Goal: Communication & Community: Answer question/provide support

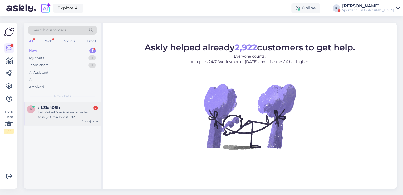
click at [85, 113] on div "hei, löytyykö Adidaksen miesten tossuja Ultra Boost 1.0?" at bounding box center [68, 114] width 60 height 9
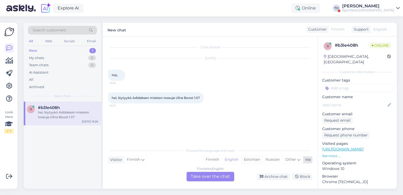
click at [249, 160] on div "Estonian" at bounding box center [252, 159] width 22 height 8
click at [211, 176] on div "Finnish to Estonian Take over the chat" at bounding box center [211, 176] width 48 height 9
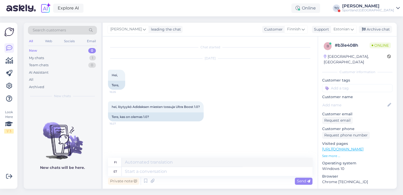
click at [168, 176] on div "Private note Send" at bounding box center [210, 181] width 204 height 10
click at [169, 174] on textarea at bounding box center [217, 171] width 191 height 9
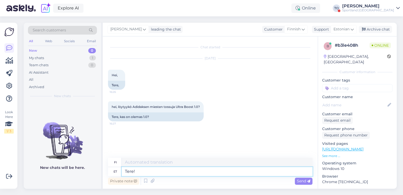
type textarea "Tere!"
type textarea "Hei!"
type textarea "Tere! [GEOGRAPHIC_DATA]"
type textarea "Hei! [GEOGRAPHIC_DATA]"
type textarea "Tere! [PERSON_NAME]"
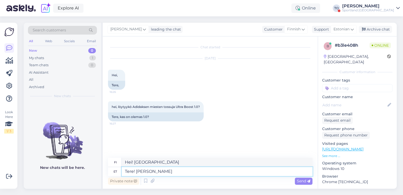
type textarea "Hei! [PERSON_NAME]"
type textarea "Tere! [PERSON_NAME] Klienditeeninud"
type textarea "Hei! [PERSON_NAME], asiakaspalvelu"
type textarea "Tere! [PERSON_NAME] Klienditeenindusest"
type textarea "Hei! [PERSON_NAME] asiakaspalvelusta"
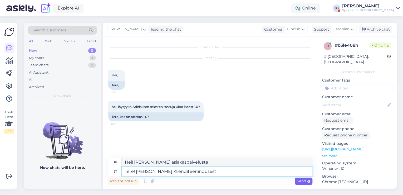
type textarea "Tere! [PERSON_NAME] Klienditeenindusest"
click at [304, 183] on div "Send" at bounding box center [304, 180] width 18 height 7
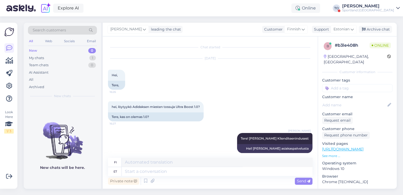
scroll to position [6, 0]
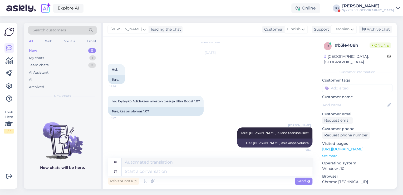
click at [378, 11] on div "Sportland [GEOGRAPHIC_DATA]" at bounding box center [368, 10] width 52 height 4
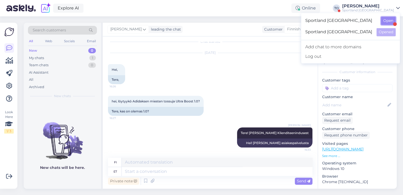
click at [390, 23] on button "Open" at bounding box center [388, 21] width 15 height 8
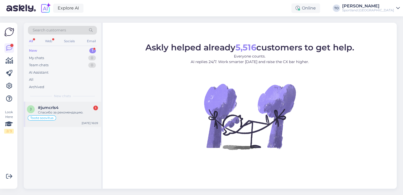
click at [59, 110] on div "Спасибо за рекомендацию." at bounding box center [68, 112] width 60 height 5
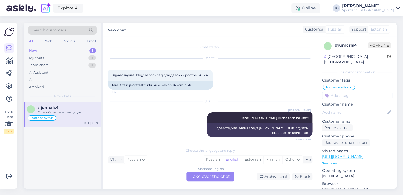
scroll to position [123, 0]
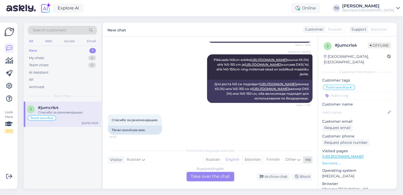
click at [252, 158] on div "Estonian" at bounding box center [253, 159] width 22 height 8
click at [212, 177] on div "Russian to Estonian Take over the chat" at bounding box center [211, 176] width 48 height 9
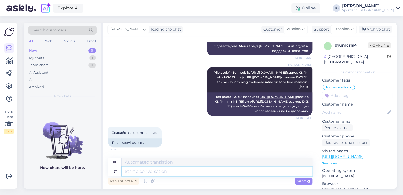
click at [183, 173] on textarea at bounding box center [217, 171] width 191 height 9
type textarea "Tere!"
type textarea "Привет!"
type textarea "Tere!"
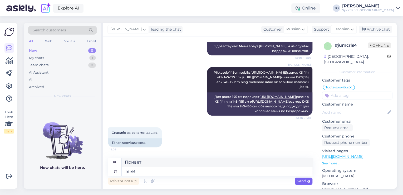
click at [305, 179] on span "Send" at bounding box center [303, 180] width 13 height 5
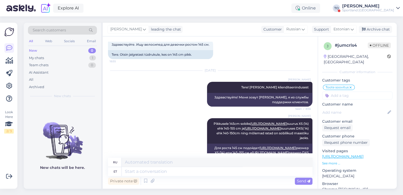
scroll to position [142, 0]
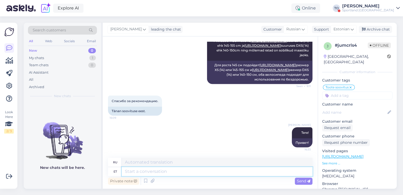
click at [213, 169] on textarea at bounding box center [217, 171] width 191 height 9
type textarea "Palun"
type textarea "Пожалуйста"
type textarea "Palun."
type textarea "Пожалуйста."
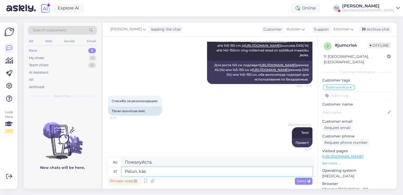
type textarea "Palun. kas"
type textarea "Пожалуйста. можно"
type textarea "Palun."
type textarea "Пожалуйста."
type textarea "Palun. kas"
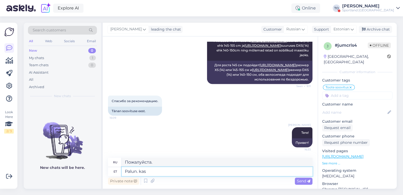
type textarea "Пожалуйста. можно"
type textarea "Palun."
type textarea "Пожалуйста."
type textarea "Palun. Kas s"
type textarea "Пожалуйста. Можно?"
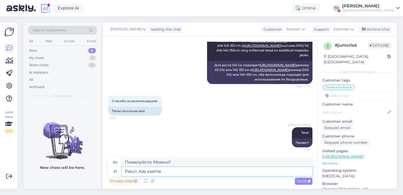
type textarea "Palun. Kas saame"
type textarea "Пожалуйста. Можно нам?"
type textarea "Palun. Kas saame Teile"
type textarea "Пожалуйста. Можем ли мы вас достать?"
type textarea "Palun. Kas saame Teile veel"
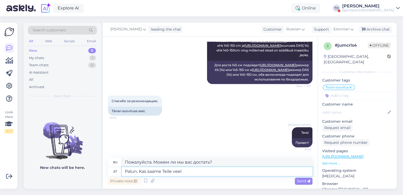
type textarea "Пожалуйста. Можно вам ещё?"
type textarea "Palun. Kas saame Teile veel abiks"
type textarea "Пожалуйста. Можем ли мы вам помочь?"
type textarea "Palun. Kas saame Teile veel abiks olla?"
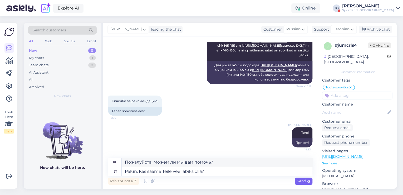
click at [302, 182] on span "Send" at bounding box center [303, 180] width 13 height 5
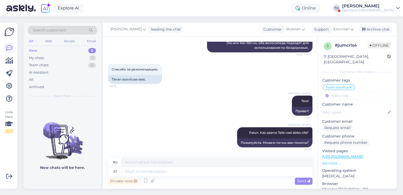
click at [387, 9] on div "Sportland [GEOGRAPHIC_DATA]" at bounding box center [368, 10] width 52 height 4
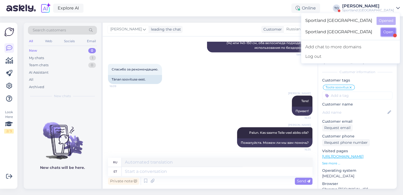
click at [388, 31] on button "Open" at bounding box center [388, 32] width 15 height 8
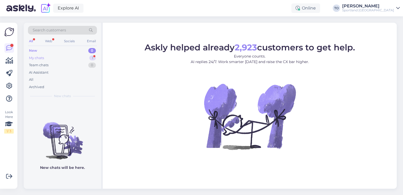
click at [59, 56] on div "My chats 1" at bounding box center [62, 57] width 69 height 7
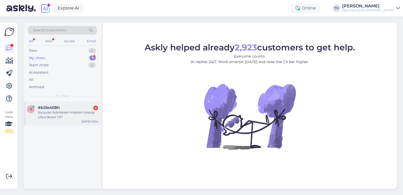
click at [90, 114] on div "löytyykö Adidaksen miesten tossuja Ultra Boost 1.0?" at bounding box center [68, 114] width 60 height 9
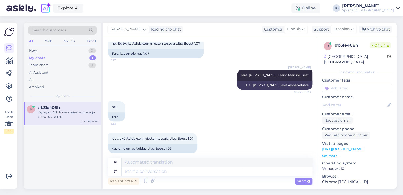
scroll to position [69, 0]
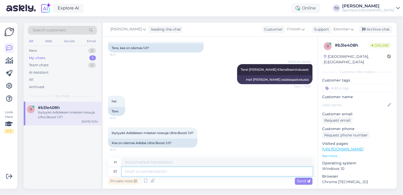
click at [172, 169] on textarea at bounding box center [217, 171] width 191 height 9
type textarea "Üks"
type textarea "Yksi"
type textarea "Üks hetk,"
type textarea "Yksi [PERSON_NAME],"
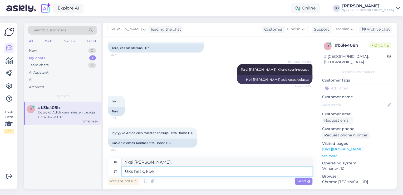
type textarea "Üks hetk, koe"
type textarea "Yksi hetki, nenäliina"
type textarea "Üks hetk, kohe"
type textarea "Yksi hetki, olkaa hyvä."
type textarea "Üks hetk, kohe u"
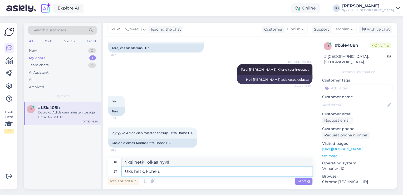
type textarea "Yksi hetki, juuri nyt"
type textarea "Üks hetk, kohe uurin t"
type textarea "Hetkinen, [GEOGRAPHIC_DATA]."
type textarea "Üks hetk, kohe uurin täpsemalt"
type textarea "[PERSON_NAME], niin tutkailen lisää."
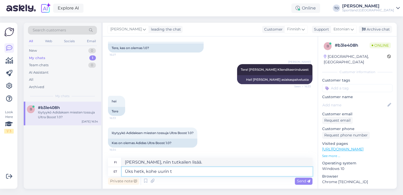
type textarea "Üks hetk, kohe uurin"
type textarea "Hetkinen, tarkistan nyt."
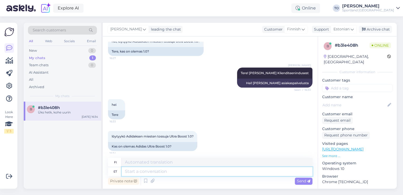
scroll to position [0, 0]
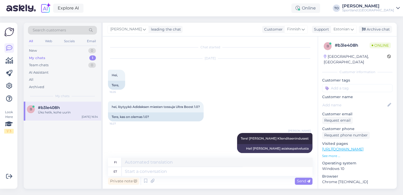
click at [364, 147] on link "[URL][DOMAIN_NAME]" at bounding box center [342, 149] width 41 height 5
drag, startPoint x: 132, startPoint y: 106, endPoint x: 199, endPoint y: 105, distance: 66.7
click at [199, 105] on span "hei, löytyykö Adidaksen miesten tossuja Ultra Boost 1.0?" at bounding box center [156, 107] width 88 height 4
copy span "Adidaksen miesten tossuja Ultra Boost 1.0"
click at [185, 110] on div "hei, löytyykö Adidaksen miesten tossuja Ultra Boost 1.0? 16:27" at bounding box center [156, 106] width 96 height 11
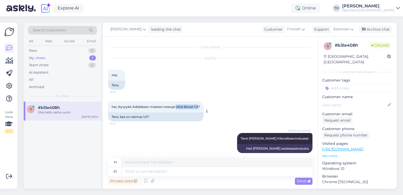
drag, startPoint x: 177, startPoint y: 106, endPoint x: 199, endPoint y: 106, distance: 22.7
click at [199, 106] on span "hei, löytyykö Adidaksen miesten tossuja Ultra Boost 1.0?" at bounding box center [156, 107] width 88 height 4
copy span "Ultra Boost 1.0"
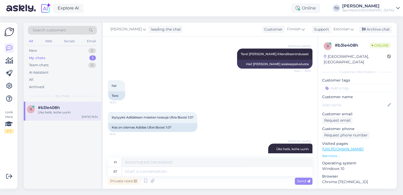
scroll to position [100, 0]
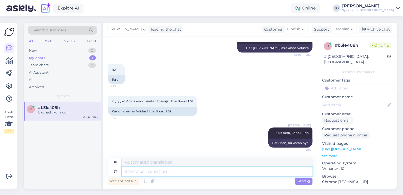
click at [188, 169] on textarea at bounding box center [217, 171] width 191 height 9
type textarea "k"
type textarea "Kahjuks"
type textarea "Valitettavasti"
type textarea "Kahjuks meeste"
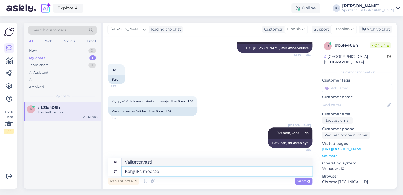
type textarea "Valitettavasti miehille"
type textarea "Kahjuks meeste mudelit"
type textarea "Valitettavasti miesmalli"
type textarea "Kahjuks meeste mudelit hetkel"
type textarea "Valitettavasti miesten [PERSON_NAME] [PERSON_NAME] hetkellä saatavilla."
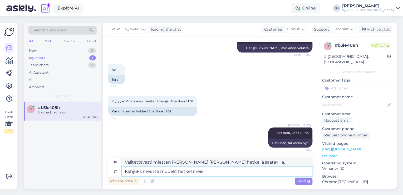
type textarea "Kahjuks meeste mudelit hetkel meie"
type textarea "Valitettavasti meillä ei tällä hetkellä ole miesten [PERSON_NAME]."
type textarea "Kahjuks meeste mudelit hetkel meie valikus ei"
type textarea "Valitettavasti meillä ei tällä hetkellä ole miesten [PERSON_NAME] valikoimassam…"
type textarea "Kahjuks meeste mudelit hetkel meie valikus ei ole. Väga"
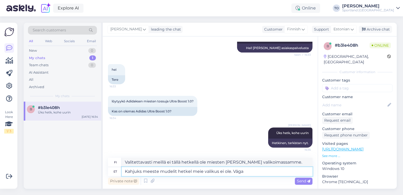
type textarea "Valitettavasti meillä ei tällä hetkellä ole miesten [PERSON_NAME] valikoimassam…"
type textarea "Kahjuks meeste mudelit hetkel meie valikus ei ole. Väga vabandame!"
type textarea "Valitettavasti meillä ei tällä hetkellä ole miesten [PERSON_NAME] valikoimassam…"
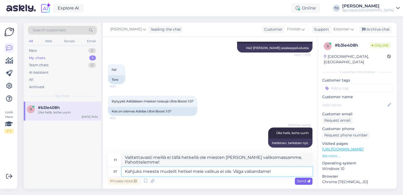
type textarea "Kahjuks meeste mudelit hetkel meie valikus ei ole. Väga vabandame!"
click at [304, 182] on span "Send" at bounding box center [303, 180] width 13 height 5
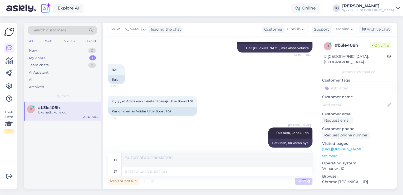
scroll to position [142, 0]
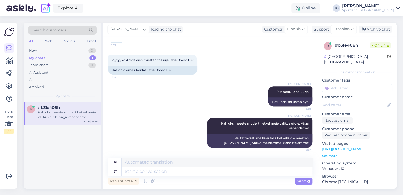
click at [354, 84] on input at bounding box center [357, 88] width 70 height 8
type input "saada"
click at [353, 100] on span "Toote saadavus" at bounding box center [357, 101] width 25 height 3
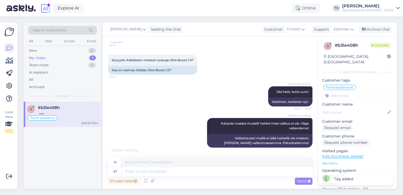
scroll to position [146, 0]
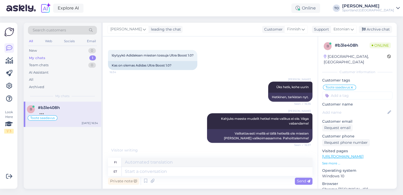
click at [385, 12] on div "Sportland [GEOGRAPHIC_DATA]" at bounding box center [368, 10] width 52 height 4
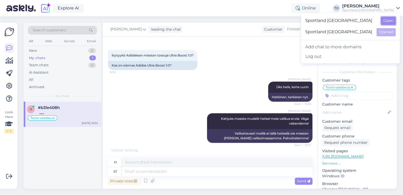
click at [390, 20] on button "Open" at bounding box center [388, 21] width 15 height 8
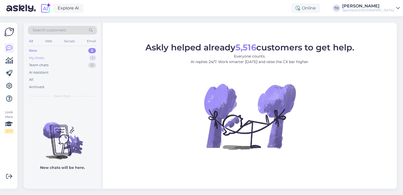
click at [61, 54] on div "My chats 1" at bounding box center [62, 57] width 69 height 7
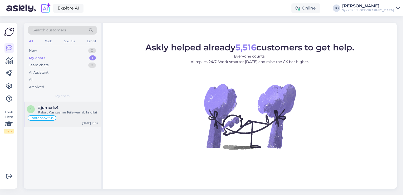
click at [74, 112] on div "Palun. Kas saame Teile veel abiks olla?" at bounding box center [68, 112] width 60 height 5
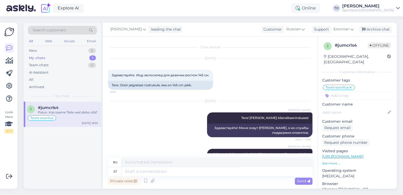
scroll to position [173, 0]
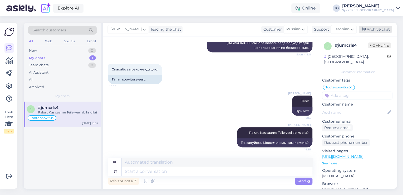
click at [381, 30] on div "Archive chat" at bounding box center [375, 29] width 33 height 7
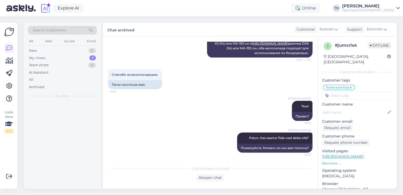
scroll to position [168, 0]
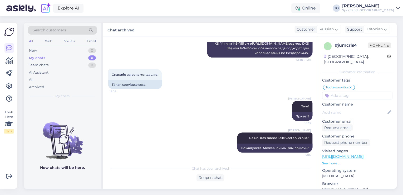
click at [379, 8] on div "Sportland [GEOGRAPHIC_DATA]" at bounding box center [368, 10] width 52 height 4
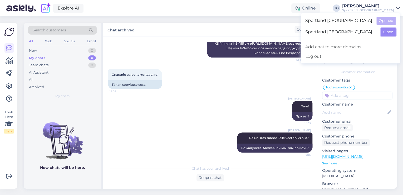
click at [386, 31] on button "Open" at bounding box center [388, 32] width 15 height 8
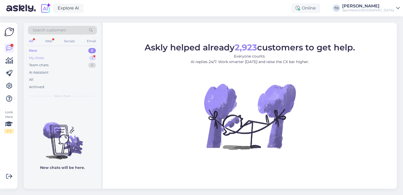
click at [52, 58] on div "My chats 1" at bounding box center [62, 57] width 69 height 7
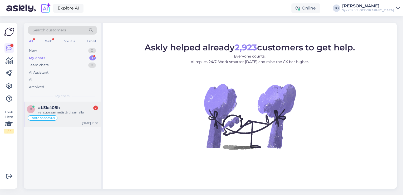
click at [71, 110] on div "vai suoraan netistä tilaamalla" at bounding box center [68, 112] width 60 height 5
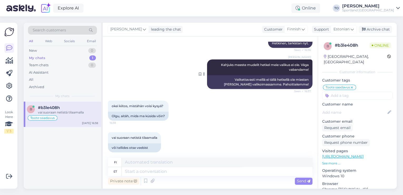
scroll to position [205, 0]
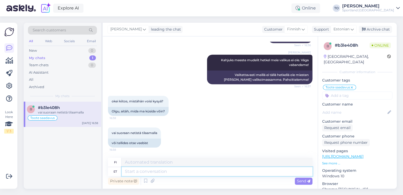
click at [199, 175] on textarea at bounding box center [217, 171] width 191 height 9
type textarea "Kahjuks"
type textarea "Valitettavasti"
type textarea "Kahjuks meie"
type textarea "Valitettavasti me"
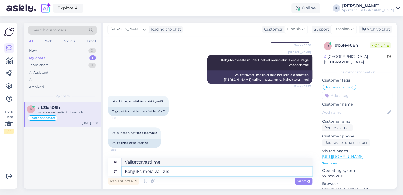
type textarea "Kahjuks meie valikus"
type textarea "Valitettavasti valikoimassamme"
type textarea "Kahjuks meie valikus toodet"
type textarea "Valitettavasti tuotevalikoimamme"
type textarea "Kahjuks meie valikus toodet hetk"
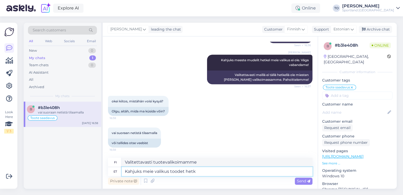
type textarea "Valitettavasti valikoimassamme ei ole tuotetta."
type textarea "Kahjuks meie valikus toodet hetkel"
type textarea "Valitettavasti tätä tuotetta ei ole tällä hetkellä saatavilla valikoimassamme."
type textarea "Kahjuks meie valikus toodet hetkel e"
type textarea "Tuotevalikoimaamme ei valitettavasti tällä hetkellä löydy."
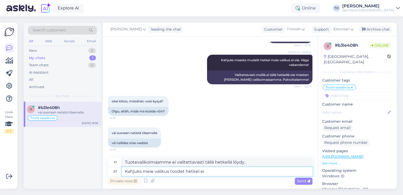
type textarea "Kahjuks meie valikus toodet hetkel ei o"
type textarea "Valitettavasti meillä ei tällä hetkellä ole tätä tuotetta valikoimassamme."
type textarea "Kahjuks meie valikus toodet hetkel ei ole. Väga"
type textarea "Valitettavasti meillä ei tällä hetkellä ole tätä tuotetta valikoimassamme. [GEO…"
type textarea "Kahjuks meie valikus toodet hetkel ei ole. Väga vabanadme!"
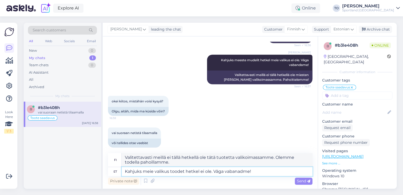
type textarea "Valitettavasti meillä ei tällä hetkellä ole tätä tuotetta valikoimassamme. Olem…"
type textarea "Kahjuks meie valikus toodet hetkel ei ole. Väga vabanadme!"
click at [299, 180] on span "Send" at bounding box center [303, 180] width 13 height 5
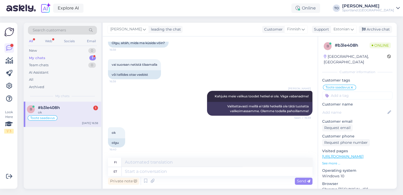
scroll to position [273, 0]
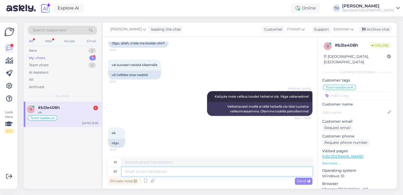
click at [151, 172] on textarea at bounding box center [217, 171] width 191 height 9
type textarea "Kas"
type textarea "On"
type textarea "Kas hetkel sa"
type textarea "Onko se tällä hetkellä?"
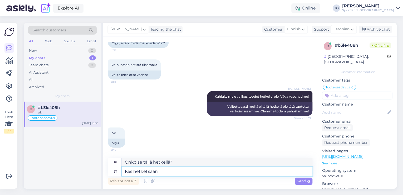
type textarea "Kas hetkel saan"
type textarea "Voinko tällä hetkellä?"
type textarea "Kas hetkel saan veel a"
type textarea "Voinko saada sen vielä nyt?"
type textarea "Kas hetkel saan veel abiks"
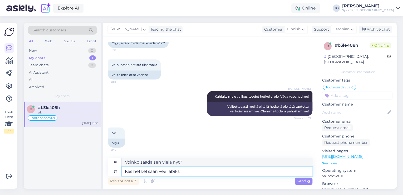
type textarea "Voinko vielä auttaa sinua tällä hetkellä?"
type textarea "Kas hetkel saan veel abiks olla?"
type textarea "Voinko olla avuksi [PERSON_NAME] hetkessä?"
click at [148, 171] on textarea "Kas hetkel saan veel abiks olla?" at bounding box center [217, 171] width 191 height 9
click at [146, 171] on textarea "Kas hetkel saan veel abiks olla?" at bounding box center [217, 171] width 191 height 9
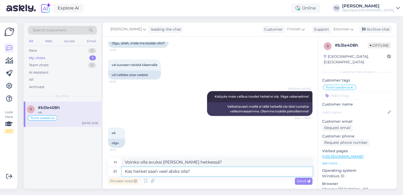
click at [147, 171] on textarea "Kas hetkel saan veel abiks olla?" at bounding box center [217, 171] width 191 height 9
type textarea "Kas saan veel abiks olla?"
type textarea "Voinko silti auttaa?"
click at [155, 170] on textarea "Kas saan veel abiks olla?" at bounding box center [217, 171] width 191 height 9
type textarea "Kas saan veel kuidagi abiks olla?"
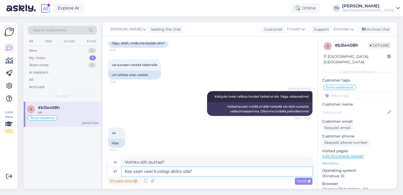
type textarea "Voinko auttaa jotenkin muulla?"
type textarea "Kas saan veel kuidagi abiks olla?"
drag, startPoint x: 206, startPoint y: 163, endPoint x: 123, endPoint y: 159, distance: 82.8
click at [123, 159] on textarea "Voinko auttaa jotenkin muulla?" at bounding box center [217, 162] width 191 height 9
paste textarea "vielä jotenkin autta"
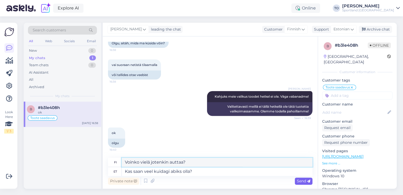
type textarea "Voinko vielä jotenkin auttaa?"
click at [307, 180] on icon at bounding box center [308, 180] width 3 height 3
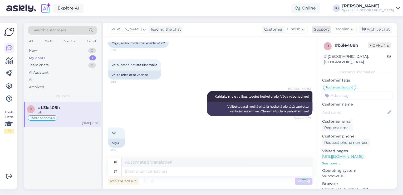
scroll to position [305, 0]
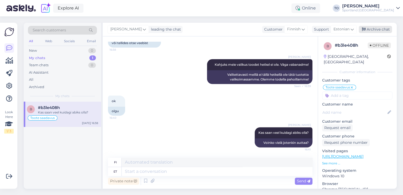
click at [383, 30] on div "Archive chat" at bounding box center [375, 29] width 33 height 7
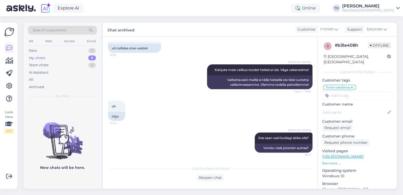
click at [389, 7] on div "[PERSON_NAME]" at bounding box center [368, 6] width 52 height 4
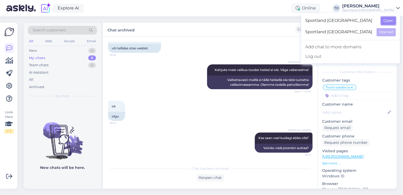
click at [390, 23] on button "Open" at bounding box center [388, 21] width 15 height 8
